Goal: Information Seeking & Learning: Find specific fact

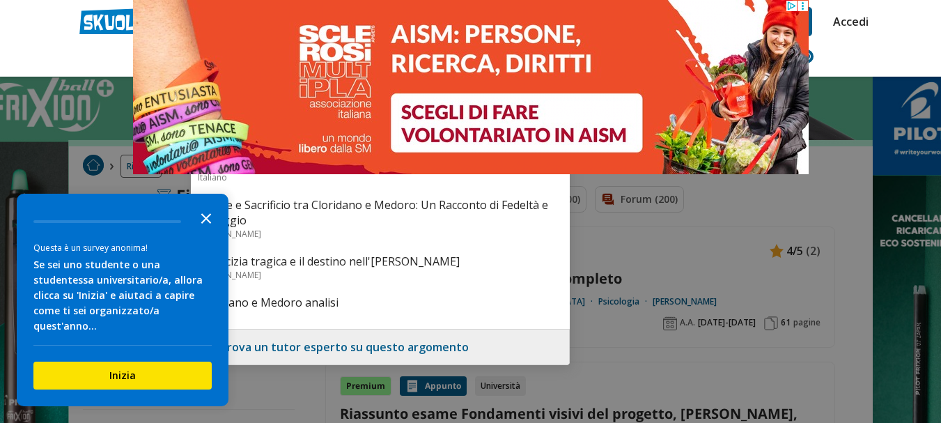
type input "aspetti stlistici medoro e cloridan"
click at [205, 230] on icon "Close the survey" at bounding box center [206, 217] width 28 height 28
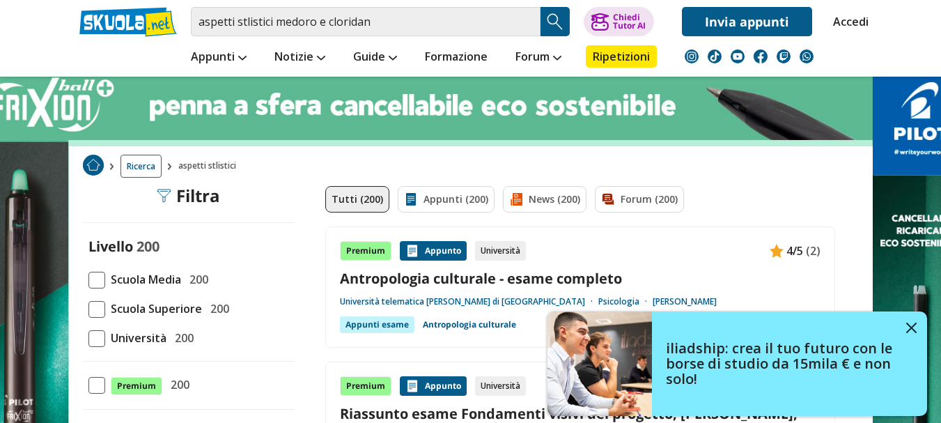
click at [553, 24] on img "Search Button" at bounding box center [554, 21] width 21 height 21
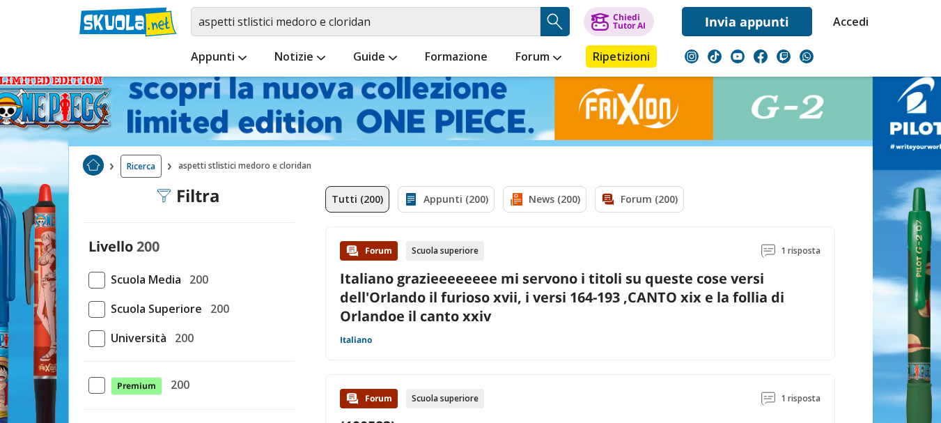
click at [479, 262] on div "Forum Scuola superiore 1 risposta Italiano grazieeeeeeee mi servono i titoli su…" at bounding box center [580, 293] width 480 height 104
